Goal: Task Accomplishment & Management: Manage account settings

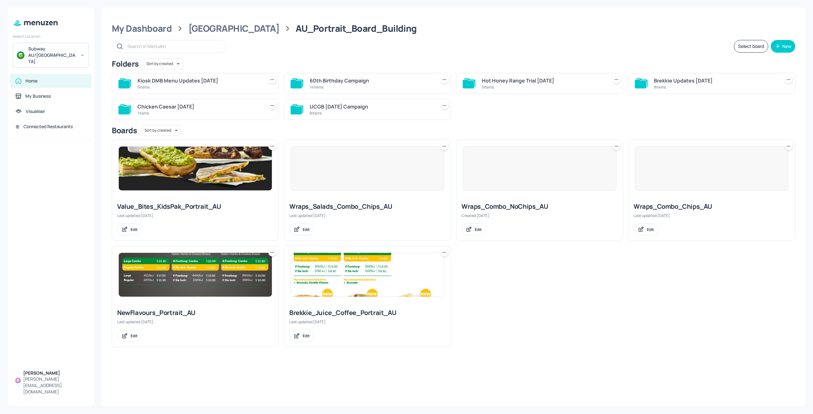
click at [62, 163] on div at bounding box center [51, 252] width 86 height 227
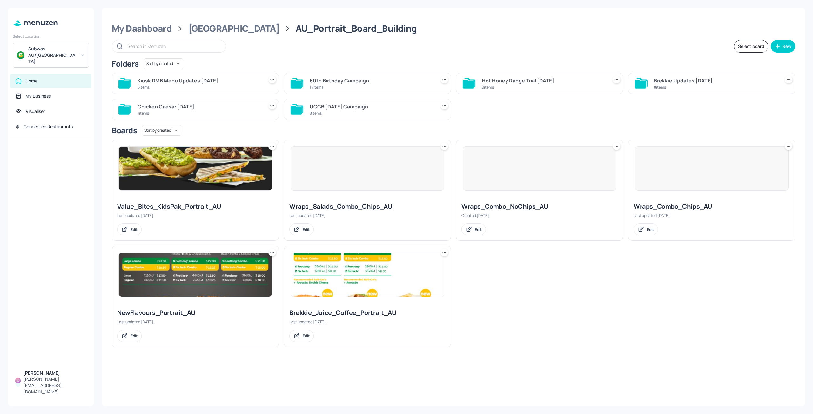
click at [62, 163] on div at bounding box center [51, 252] width 86 height 227
click at [39, 93] on div "My Business" at bounding box center [37, 96] width 25 height 6
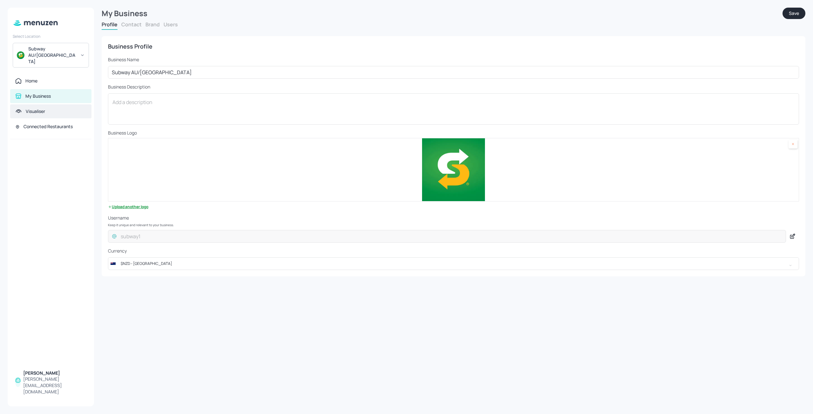
click at [38, 108] on div "Visualiser" at bounding box center [35, 111] width 19 height 6
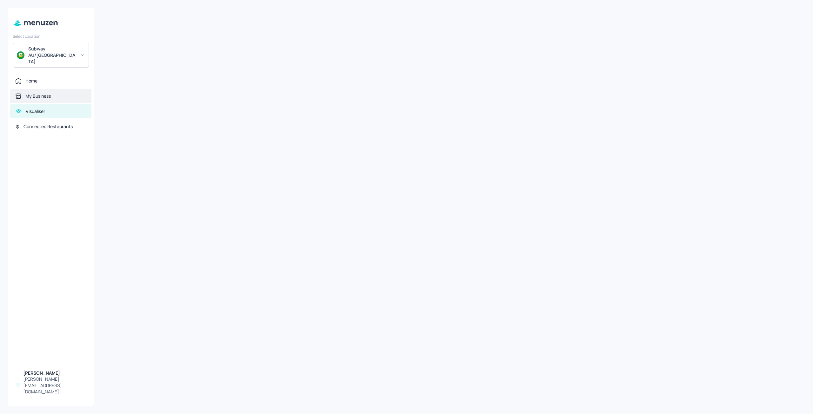
click at [42, 93] on div "My Business" at bounding box center [37, 96] width 25 height 6
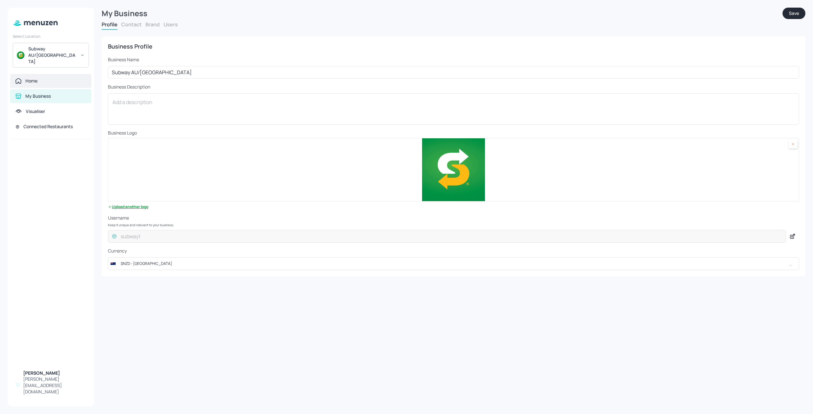
click at [62, 74] on div "Home" at bounding box center [50, 81] width 81 height 14
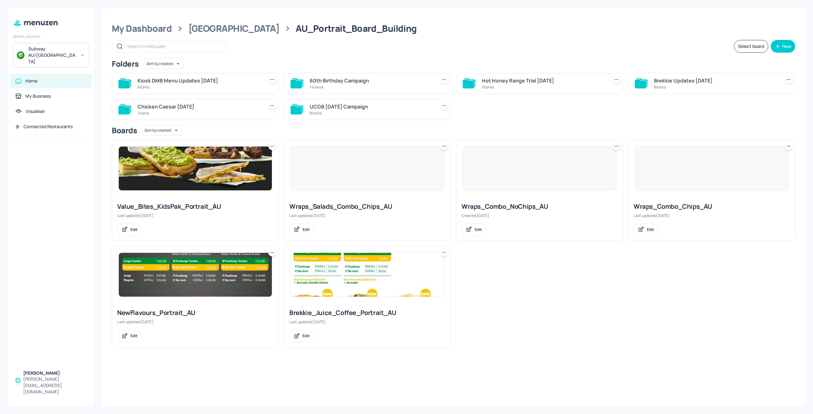
click at [171, 165] on img at bounding box center [195, 169] width 153 height 44
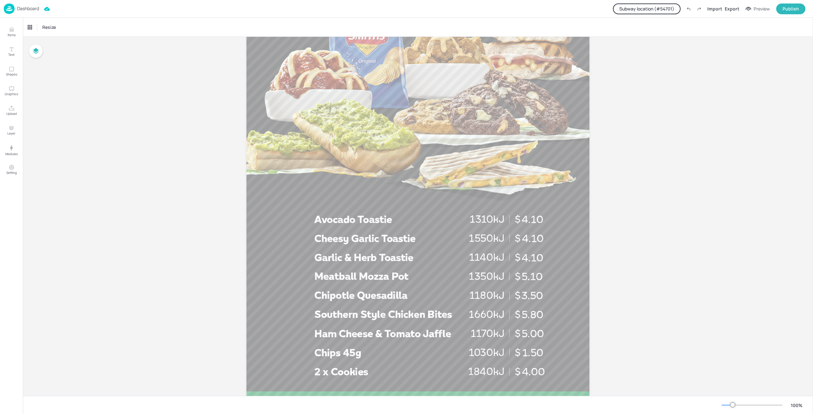
scroll to position [222, 0]
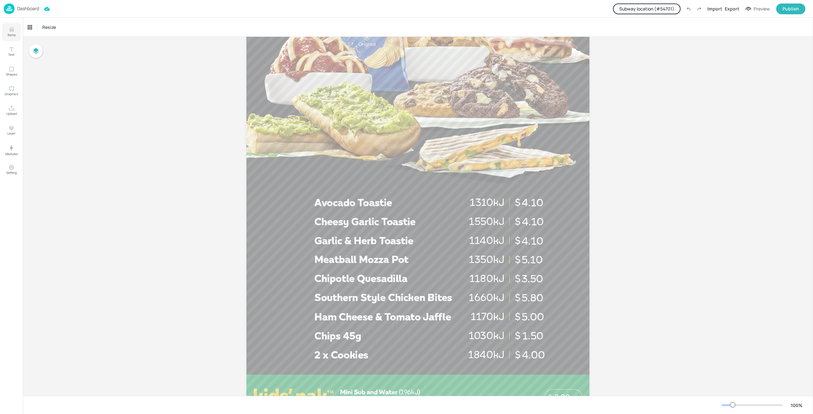
click at [13, 33] on p "Items" at bounding box center [12, 35] width 8 height 4
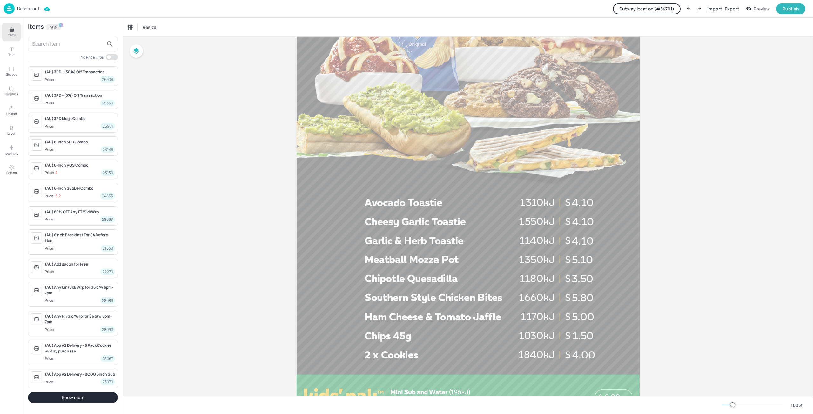
scroll to position [402, 0]
click at [82, 397] on button "Show more" at bounding box center [73, 397] width 90 height 11
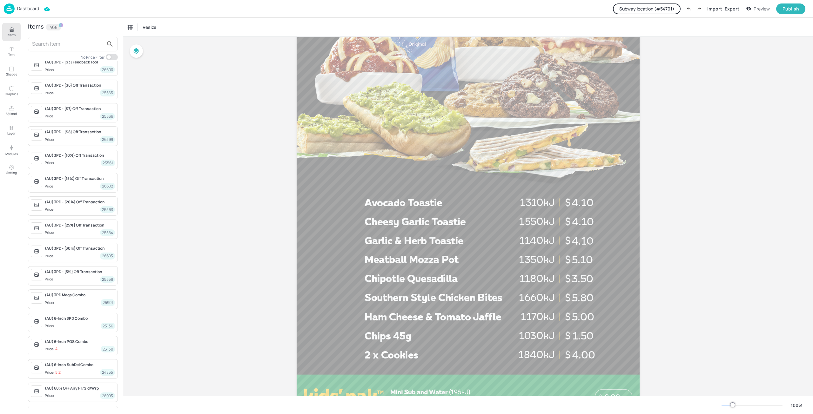
scroll to position [116, 0]
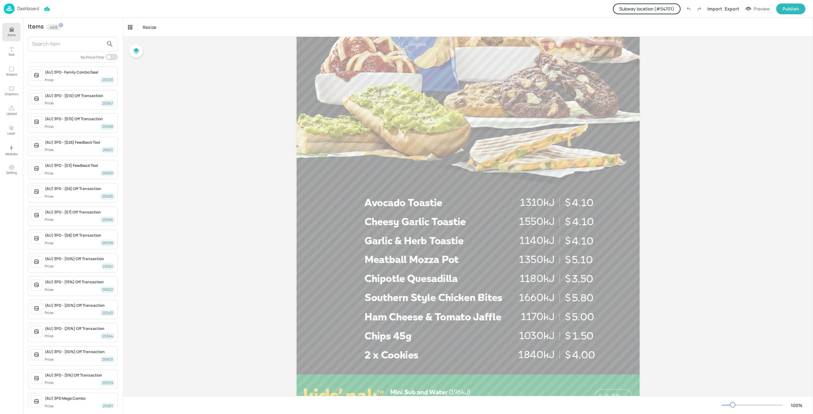
click at [111, 53] on div "Items 468 No Price Filter (AU) $6 6inch Sub 2-5pm Price: 26278 (AU) 10% OFF Any…" at bounding box center [73, 216] width 100 height 397
click at [112, 57] on input "checkbox" at bounding box center [108, 57] width 19 height 6
click at [110, 61] on div "(AU) 2xCookies Price: 4 27824 (AU) 6-Inch POS Combo Price: 4 23130 (AU) 6-Inch …" at bounding box center [73, 234] width 100 height 347
click at [111, 58] on input "checkbox" at bounding box center [113, 57] width 19 height 6
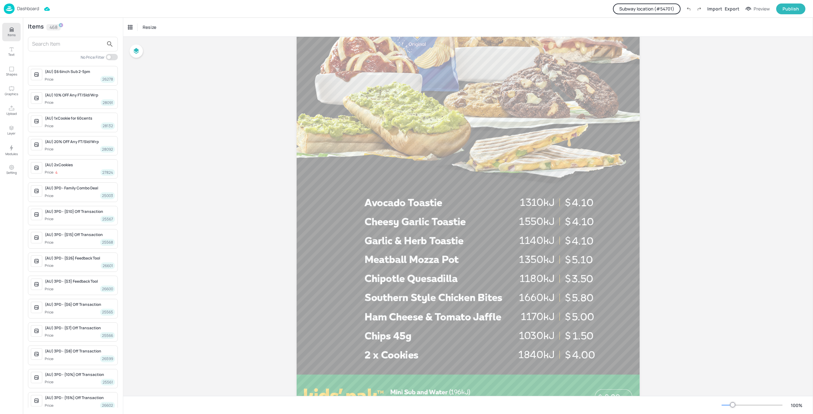
click at [111, 58] on input "checkbox" at bounding box center [108, 57] width 19 height 6
checkbox input "true"
click at [143, 97] on div "Board Value_Bites_KidsPak_Portrait_AU 4.10 4.10 5.10 4.10 5.00 1.50 5.80 3.50 8…" at bounding box center [468, 138] width 690 height 646
click at [137, 101] on div "Board Value_Bites_KidsPak_Portrait_AU 4.10 4.10 5.10 4.10 5.00 1.50 5.80 3.50 8…" at bounding box center [468, 138] width 690 height 646
drag, startPoint x: 123, startPoint y: 100, endPoint x: 122, endPoint y: 107, distance: 6.7
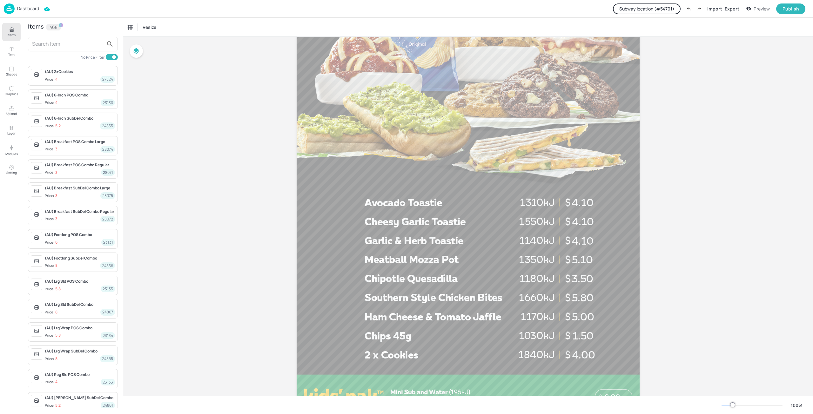
click at [122, 107] on div "Items 468 No Price Filter (AU) 2xCookies Price: 4 27824 (AU) 6-Inch POS Combo P…" at bounding box center [73, 216] width 100 height 397
click at [120, 107] on div "(AU) 2xCookies Price: 4 27824 (AU) 6-Inch POS Combo Price: 4 23130 (AU) 6-Inch …" at bounding box center [73, 234] width 100 height 347
